Goal: Task Accomplishment & Management: Manage account settings

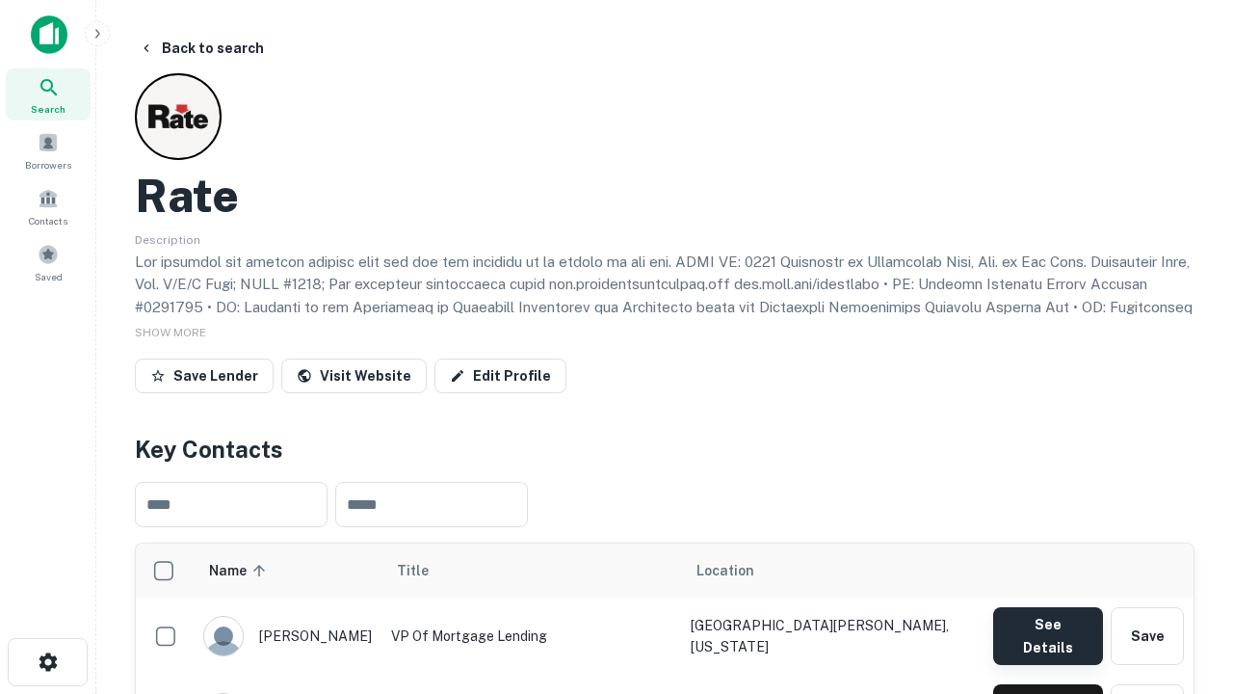
click at [1047, 626] on button "See Details" at bounding box center [1048, 636] width 110 height 58
click at [47, 662] on icon "button" at bounding box center [48, 661] width 23 height 23
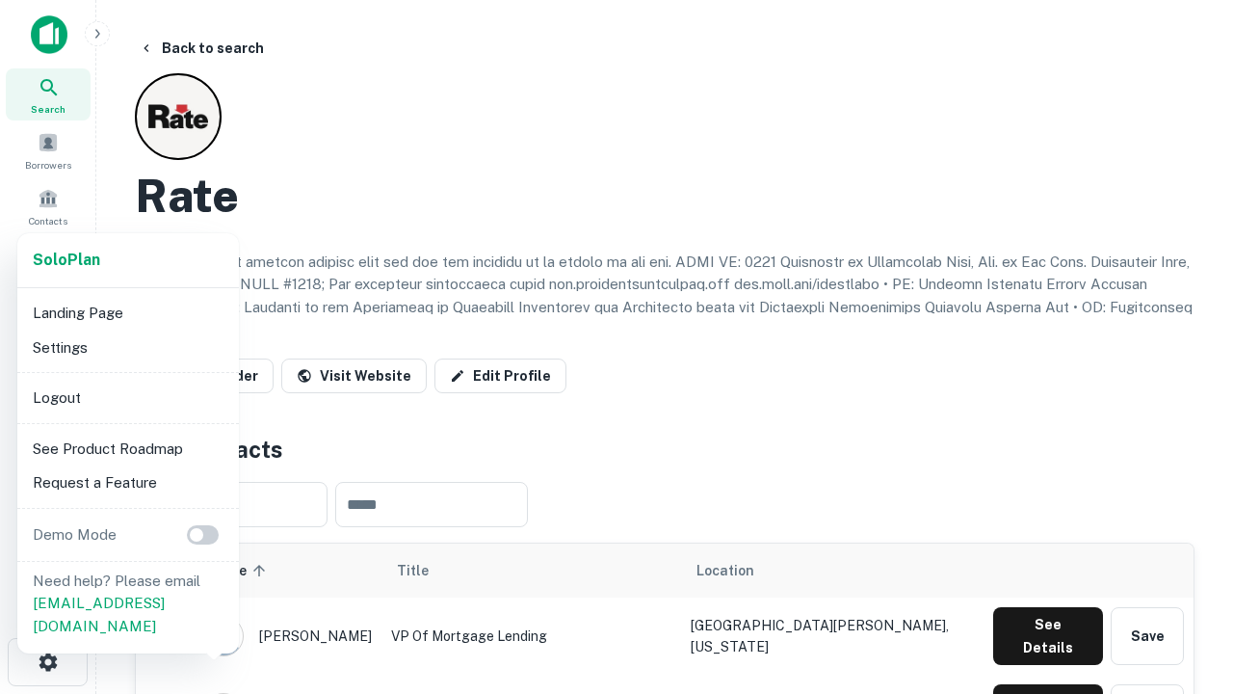
click at [127, 397] on li "Logout" at bounding box center [128, 397] width 206 height 35
